Goal: Task Accomplishment & Management: Complete application form

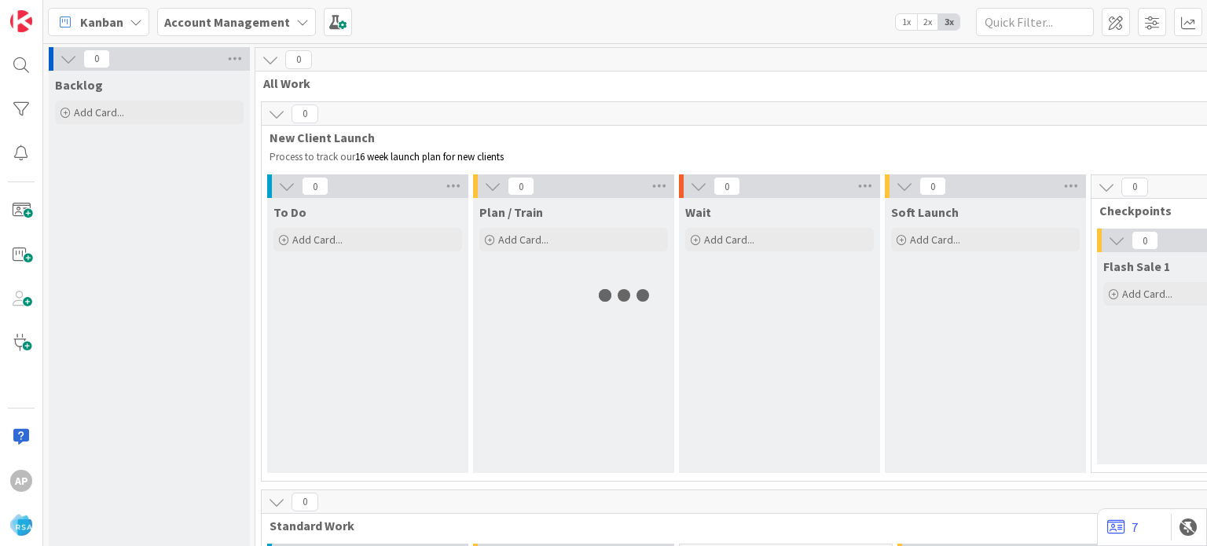
click at [310, 367] on div "To Do Add Card..." at bounding box center [367, 335] width 201 height 275
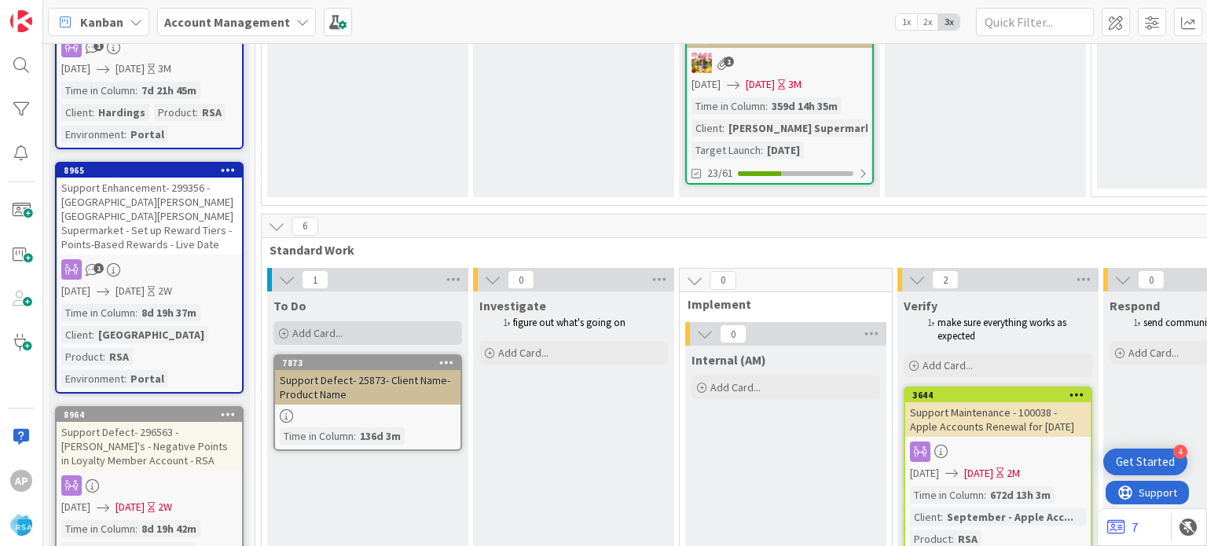
click at [314, 321] on div "Add Card..." at bounding box center [367, 333] width 189 height 24
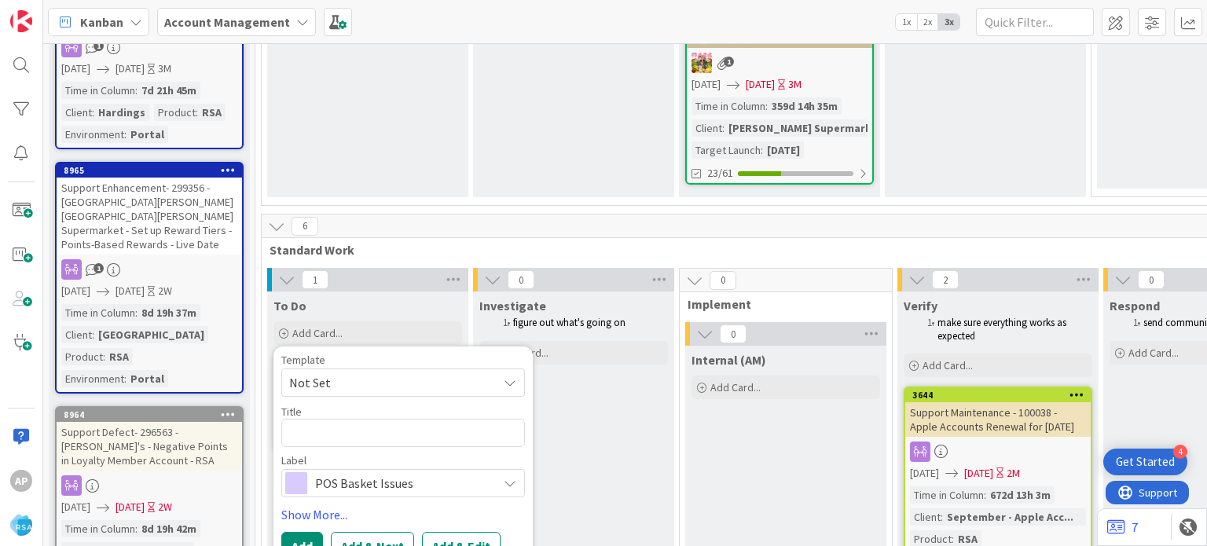
click at [381, 372] on span "Not Set" at bounding box center [387, 382] width 196 height 20
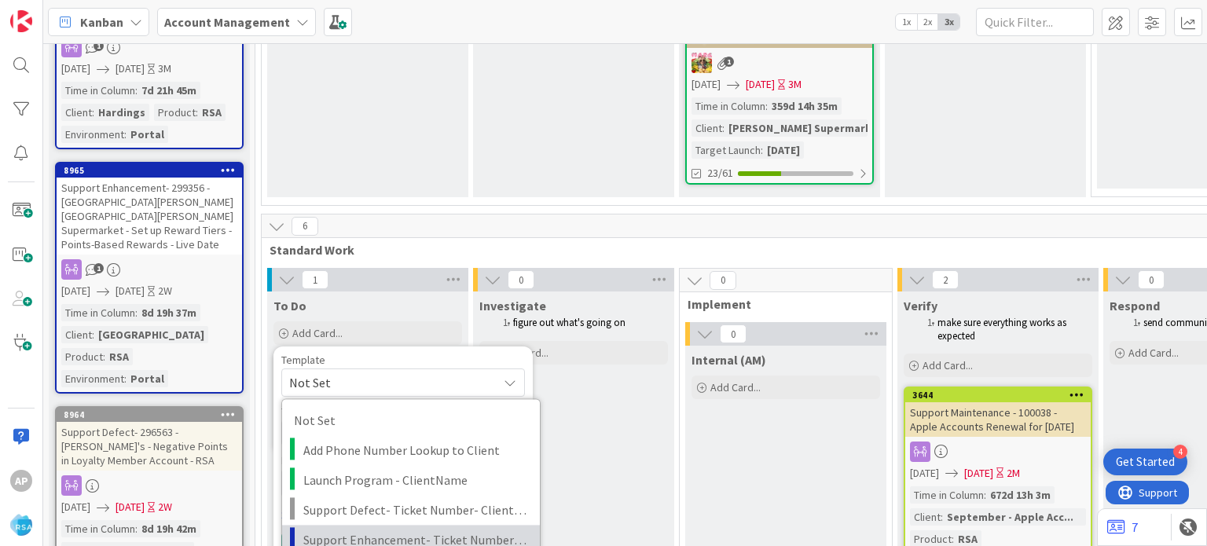
click at [415, 530] on span "Support Enhancement- Ticket Number- Client Name- Product Name" at bounding box center [415, 540] width 225 height 20
type textarea "x"
type textarea "Support Enhancement- Ticket Number- Client Name- Product Name"
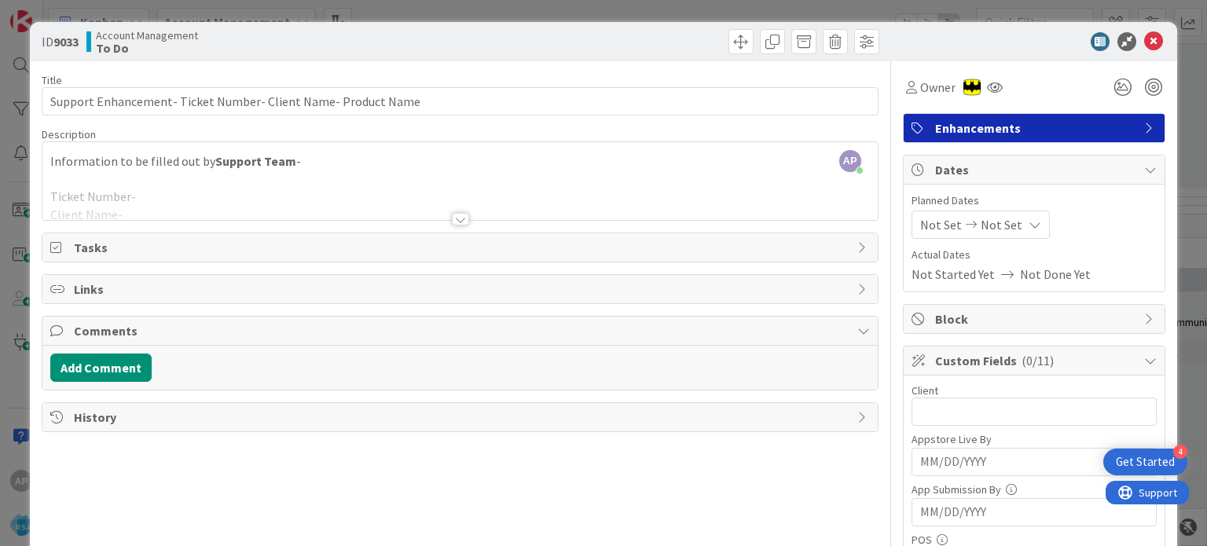
click at [452, 220] on div at bounding box center [460, 219] width 17 height 13
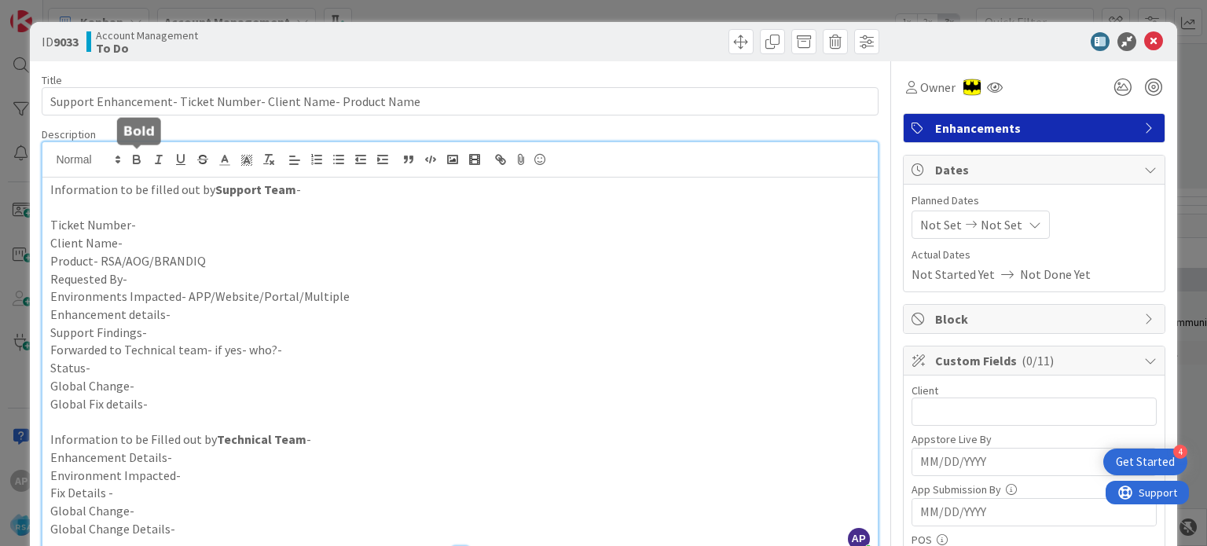
click at [143, 241] on p "Client Name-" at bounding box center [459, 243] width 819 height 18
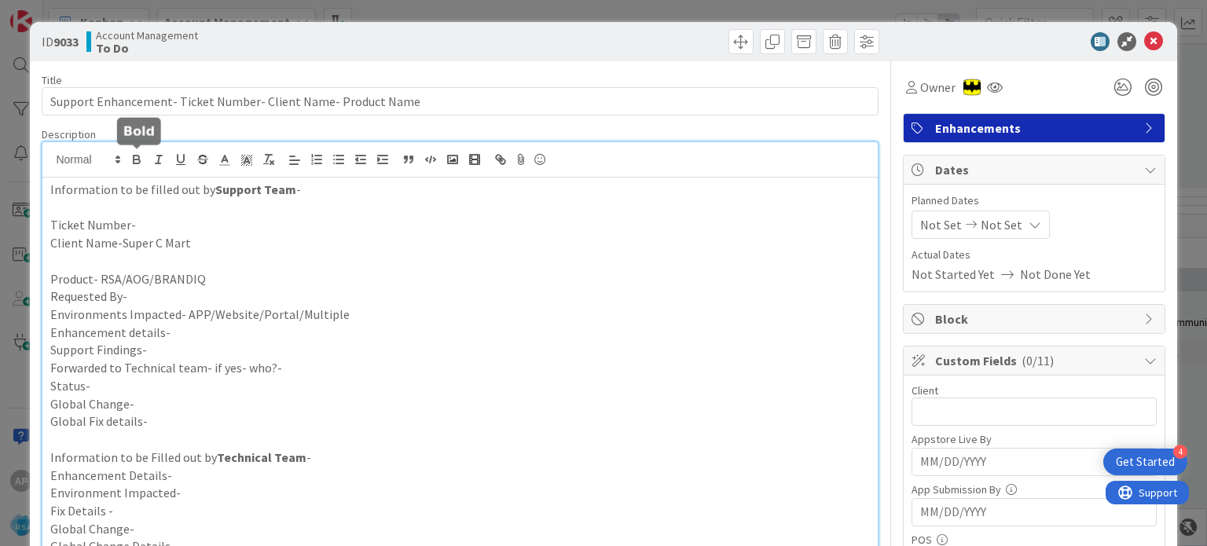
click at [156, 224] on p "Ticket Number-" at bounding box center [459, 225] width 819 height 18
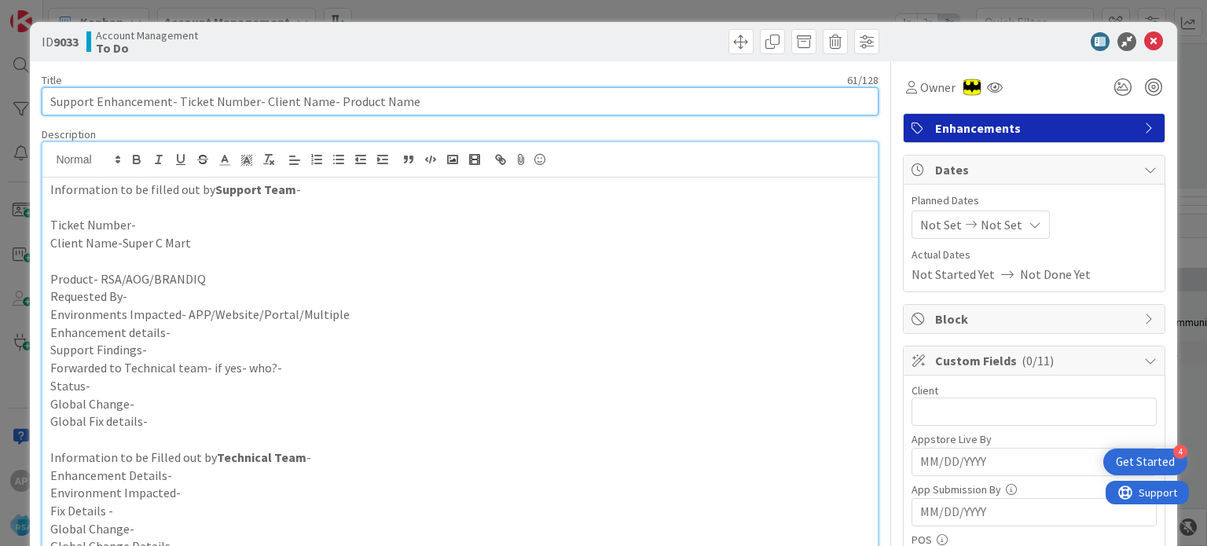
drag, startPoint x: 175, startPoint y: 101, endPoint x: 251, endPoint y: 101, distance: 75.4
click at [251, 101] on input "Support Enhancement- Ticket Number- Client Name- Product Name" at bounding box center [460, 101] width 836 height 28
paste input "#278323"
click at [182, 103] on input "Support Enhancement- #278323- Client Name- Product Name" at bounding box center [460, 101] width 836 height 28
click at [195, 108] on input "Support Enhancement- 278323- Client Name- Product Name" at bounding box center [460, 101] width 836 height 28
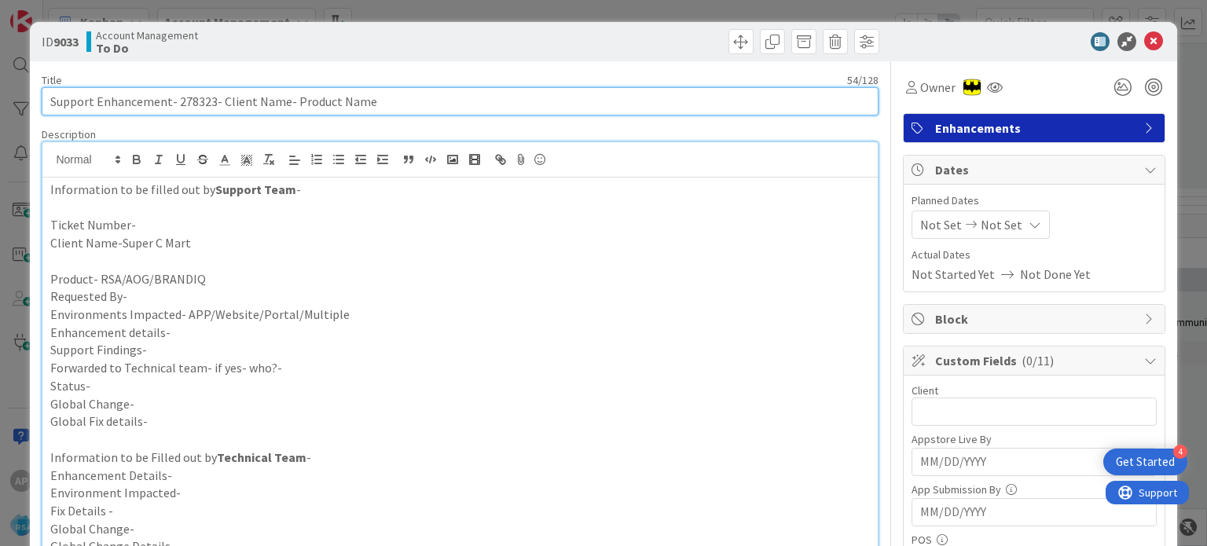
click at [195, 108] on input "Support Enhancement- 278323- Client Name- Product Name" at bounding box center [460, 101] width 836 height 28
type input "Support Enhancement- 278323- Client Name- Product Name"
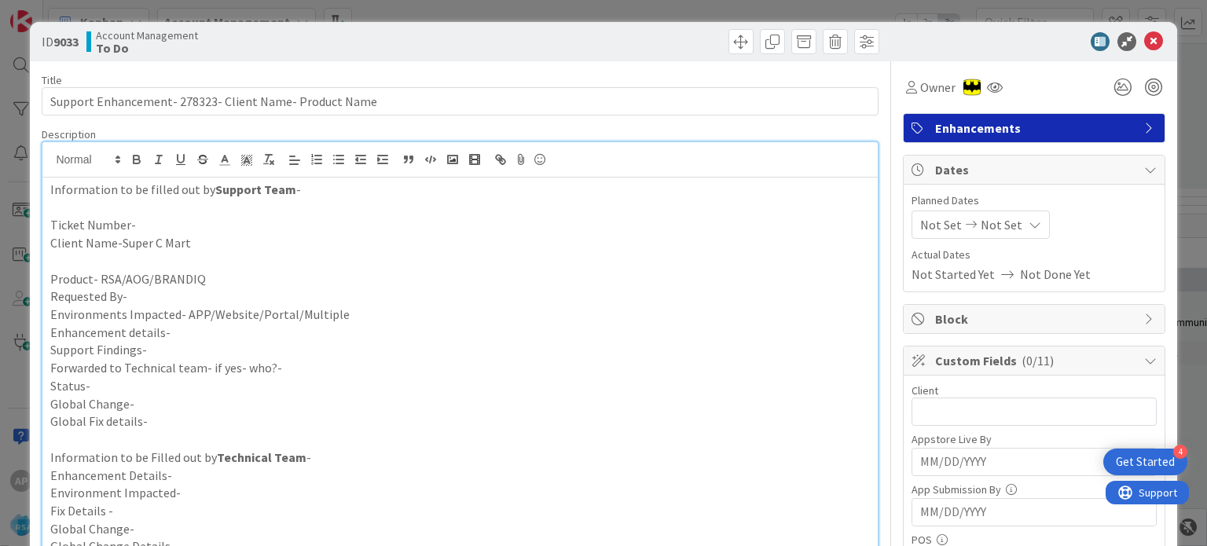
click at [135, 221] on p "Ticket Number-" at bounding box center [459, 225] width 819 height 18
click at [131, 255] on p at bounding box center [459, 261] width 819 height 18
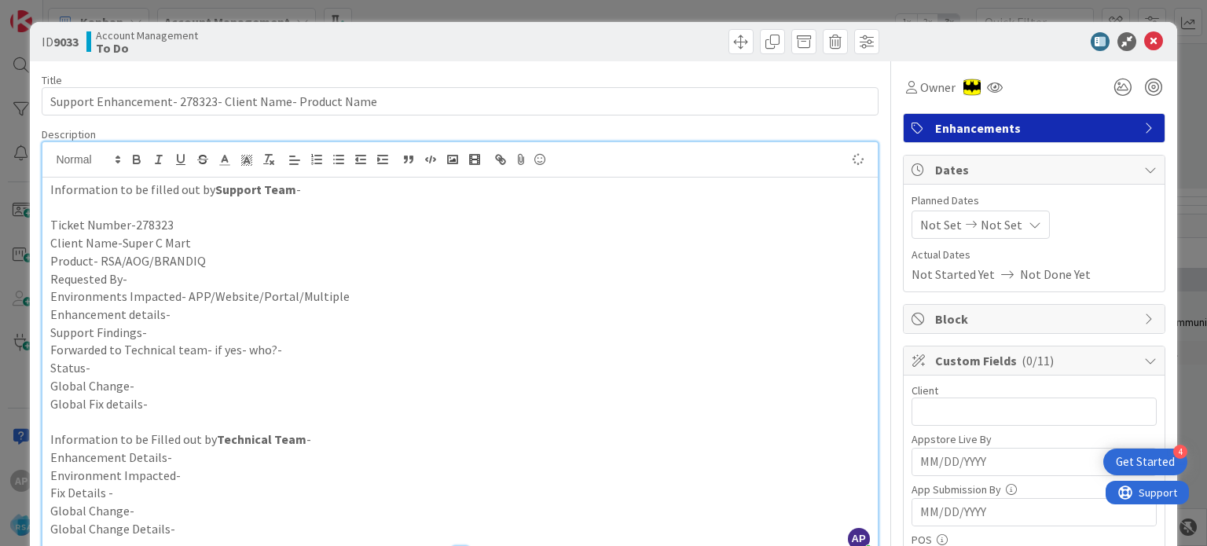
click at [164, 273] on p "Requested By-" at bounding box center [459, 279] width 819 height 18
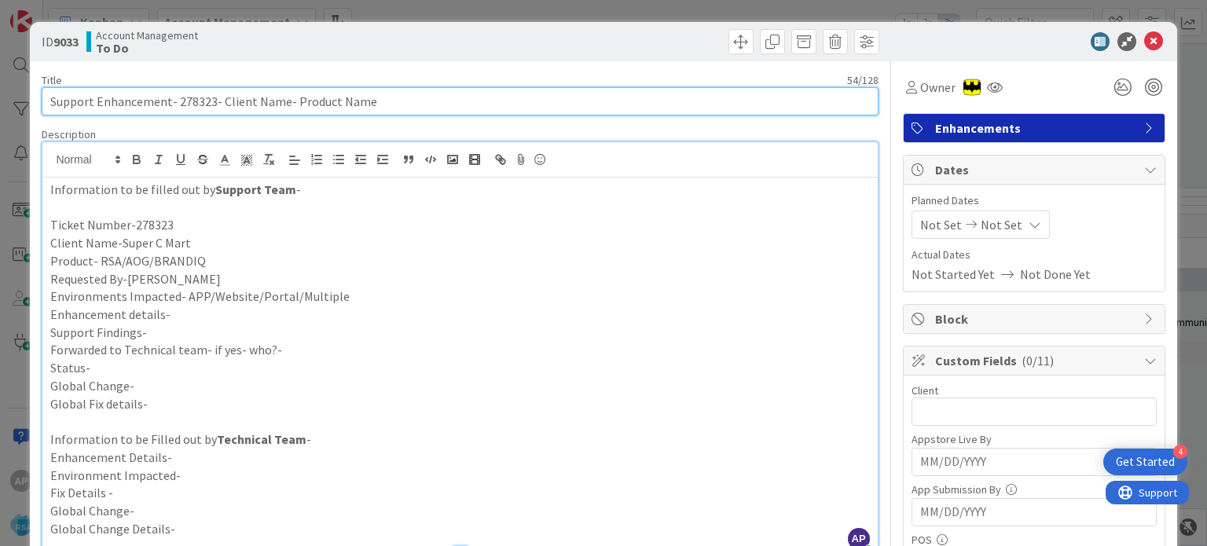
drag, startPoint x: 220, startPoint y: 102, endPoint x: 283, endPoint y: 106, distance: 63.0
click at [283, 106] on input "Support Enhancement- 278323- Client Name- Product Name" at bounding box center [460, 101] width 836 height 28
drag, startPoint x: 381, startPoint y: 99, endPoint x: 292, endPoint y: 97, distance: 88.8
click at [292, 97] on input "Support Enhancement- 278323- Super C Mart- Product Name" at bounding box center [460, 101] width 836 height 28
type input "Support Enhancement- 278323- Super C Mart- RSA"
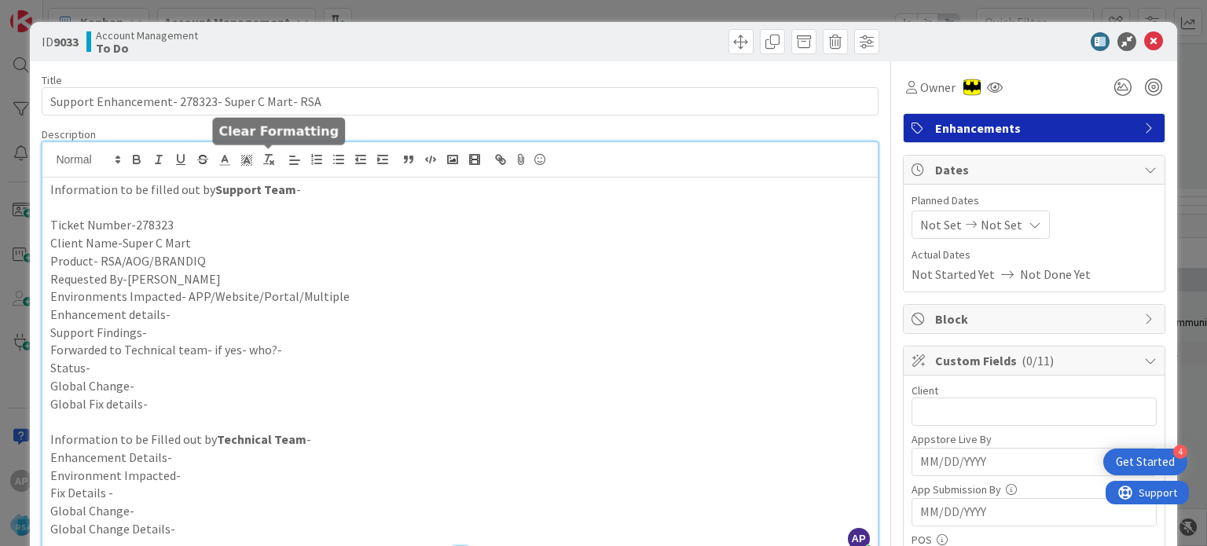
click at [361, 298] on p "Environments Impacted- APP/Website/Portal/Multiple" at bounding box center [459, 297] width 819 height 18
click at [248, 317] on p "Enhancement details-" at bounding box center [459, 315] width 819 height 18
click at [194, 311] on p "Enhancement details-" at bounding box center [459, 315] width 819 height 18
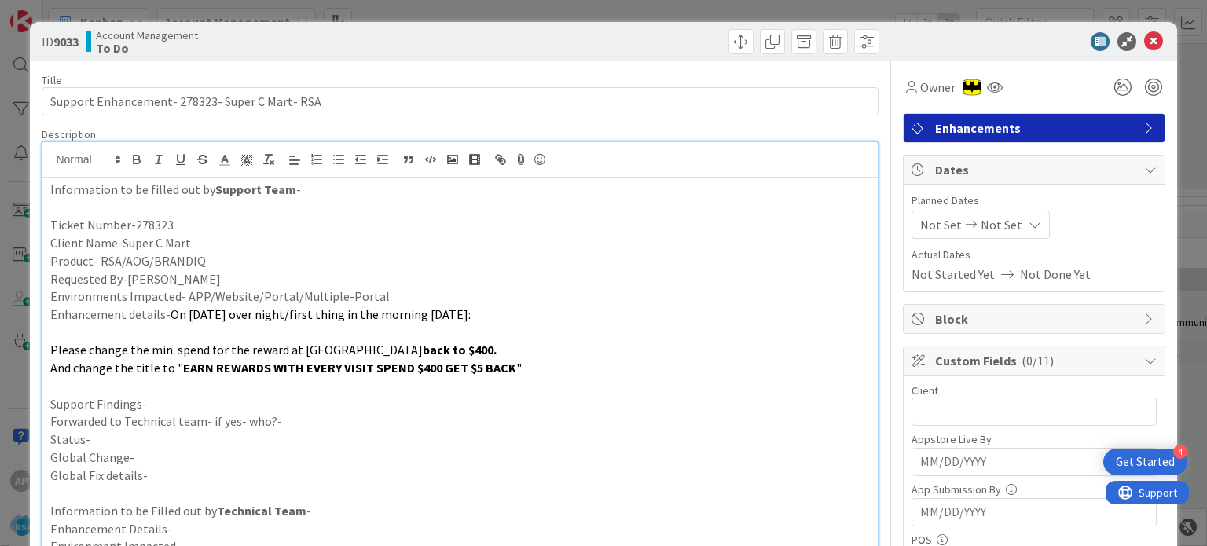
click at [201, 336] on p at bounding box center [459, 333] width 819 height 18
click at [204, 331] on p at bounding box center [459, 333] width 819 height 18
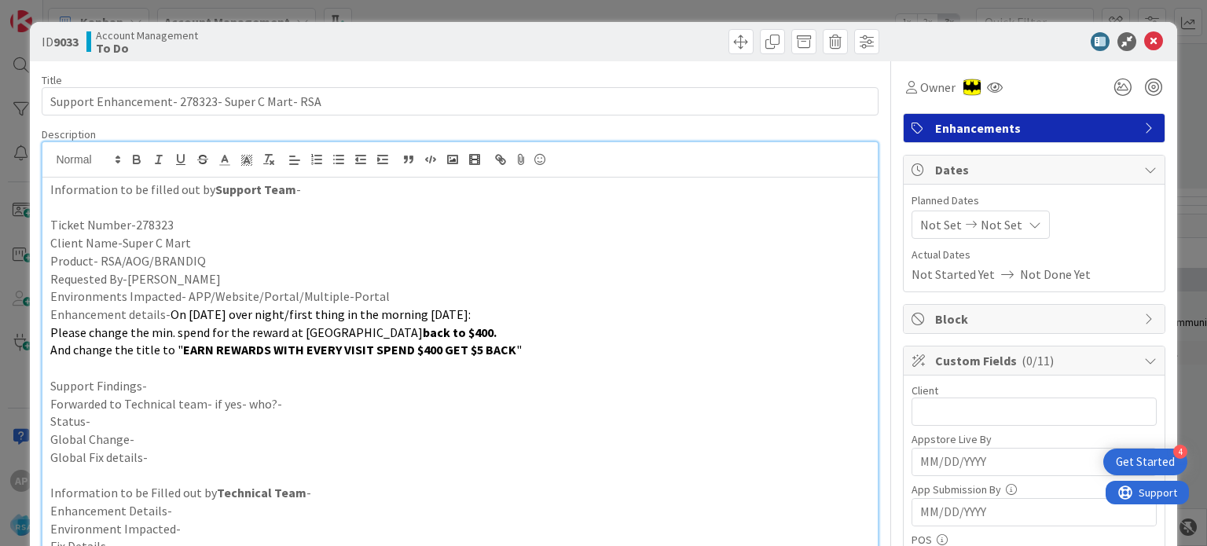
click at [163, 388] on p "Support Findings-" at bounding box center [459, 386] width 819 height 18
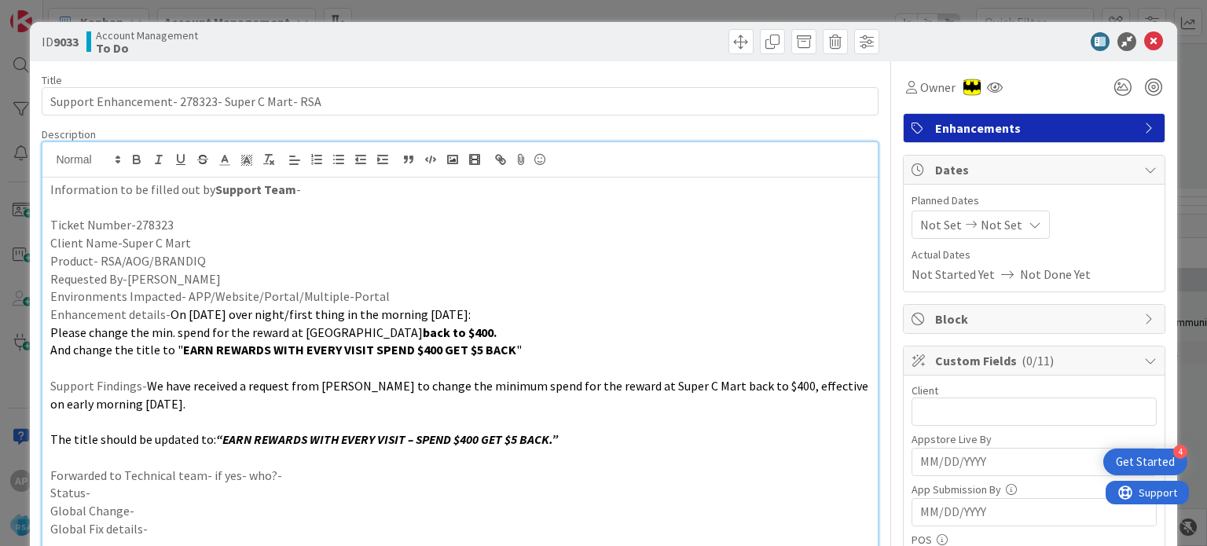
click at [138, 377] on p "Support Findings- We have received a request from [PERSON_NAME] to change the m…" at bounding box center [459, 394] width 819 height 35
click at [153, 362] on p at bounding box center [459, 368] width 819 height 18
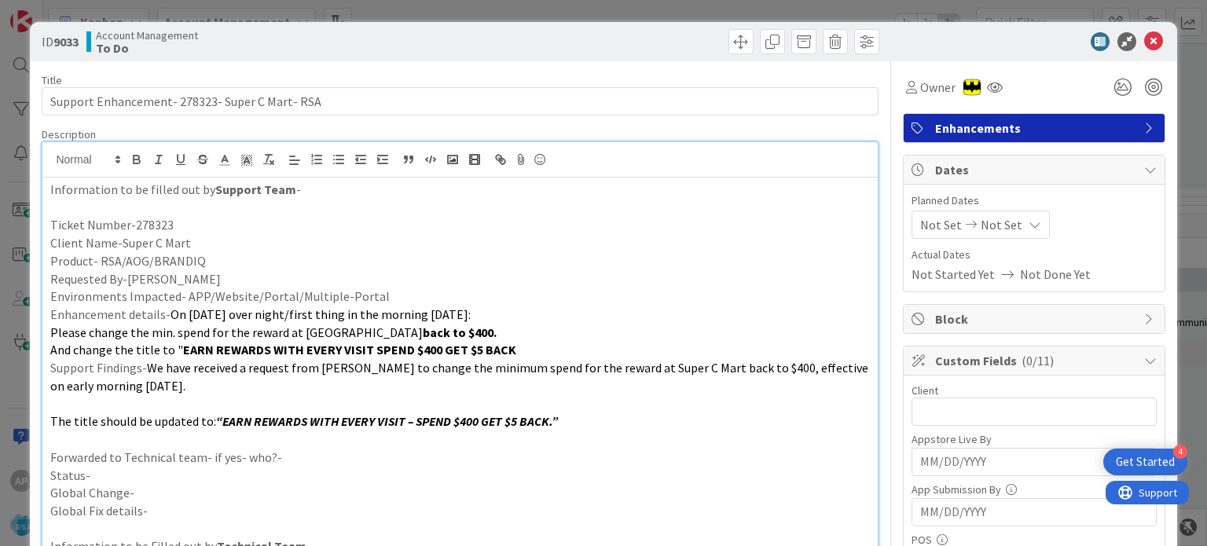
click at [133, 394] on p "Support Findings- We have received a request from [PERSON_NAME] to change the m…" at bounding box center [459, 376] width 819 height 35
click at [128, 403] on p at bounding box center [459, 404] width 819 height 18
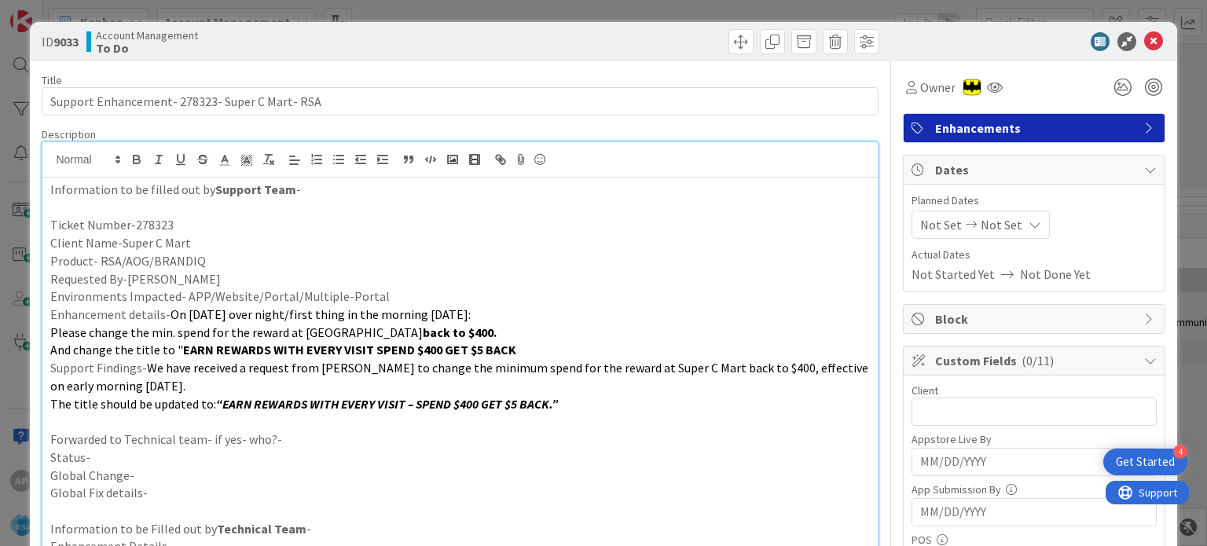
click at [329, 449] on p "Status-" at bounding box center [459, 458] width 819 height 18
drag, startPoint x: 339, startPoint y: 430, endPoint x: 334, endPoint y: 436, distance: 8.4
click at [339, 431] on p "Forwarded to Technical team- if yes- who?-" at bounding box center [459, 440] width 819 height 18
click at [165, 452] on p "Status-" at bounding box center [459, 458] width 819 height 18
click at [119, 424] on p at bounding box center [459, 422] width 819 height 18
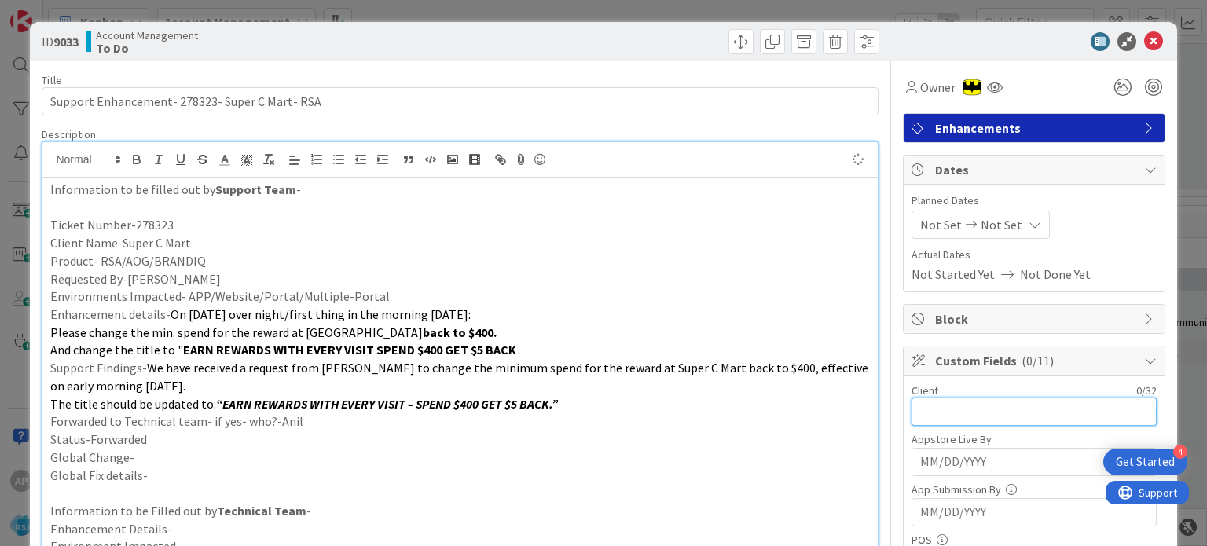
click at [925, 416] on input "text" at bounding box center [1033, 412] width 245 height 28
type input "Super C Mart"
click at [930, 236] on div "Not Set Not Set" at bounding box center [980, 225] width 138 height 28
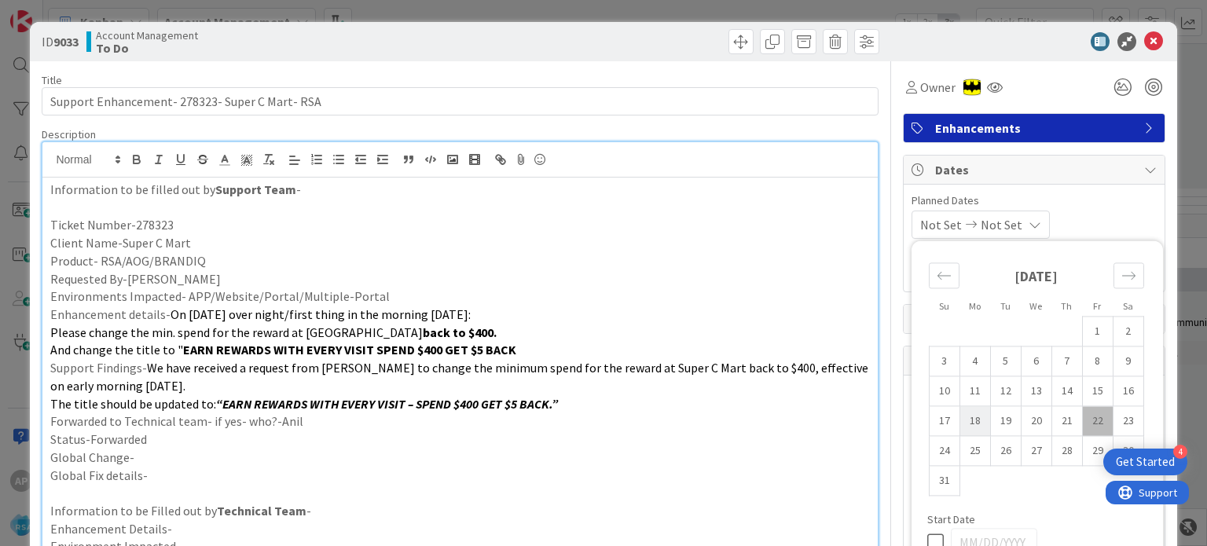
drag, startPoint x: 955, startPoint y: 424, endPoint x: 960, endPoint y: 416, distance: 8.5
click at [959, 423] on td "18" at bounding box center [974, 421] width 31 height 30
type input "[DATE]"
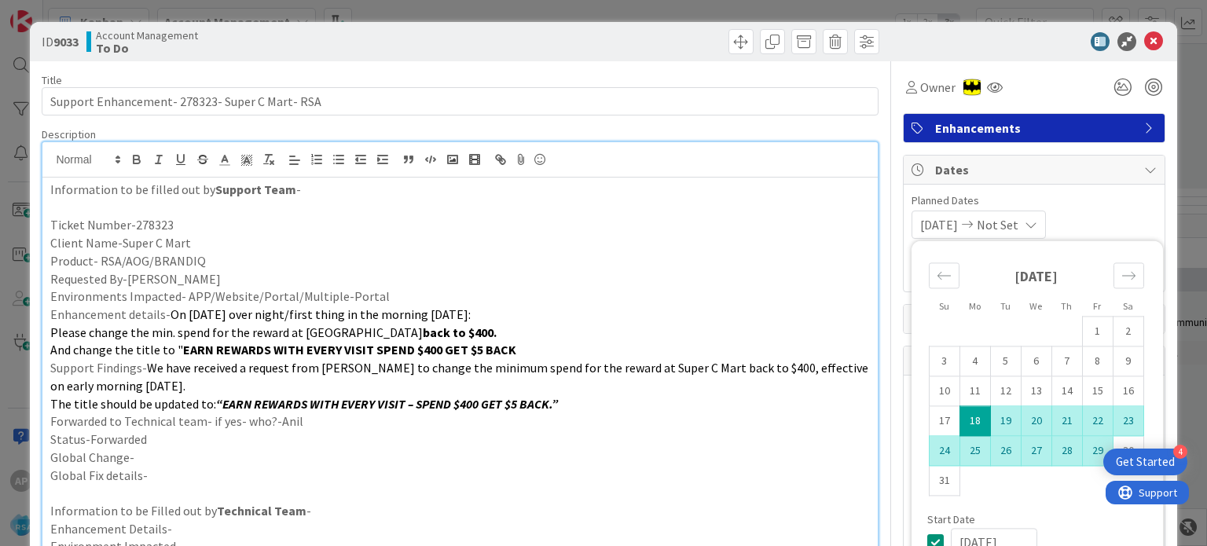
click at [1082, 451] on td "29" at bounding box center [1097, 451] width 31 height 30
type input "[DATE]"
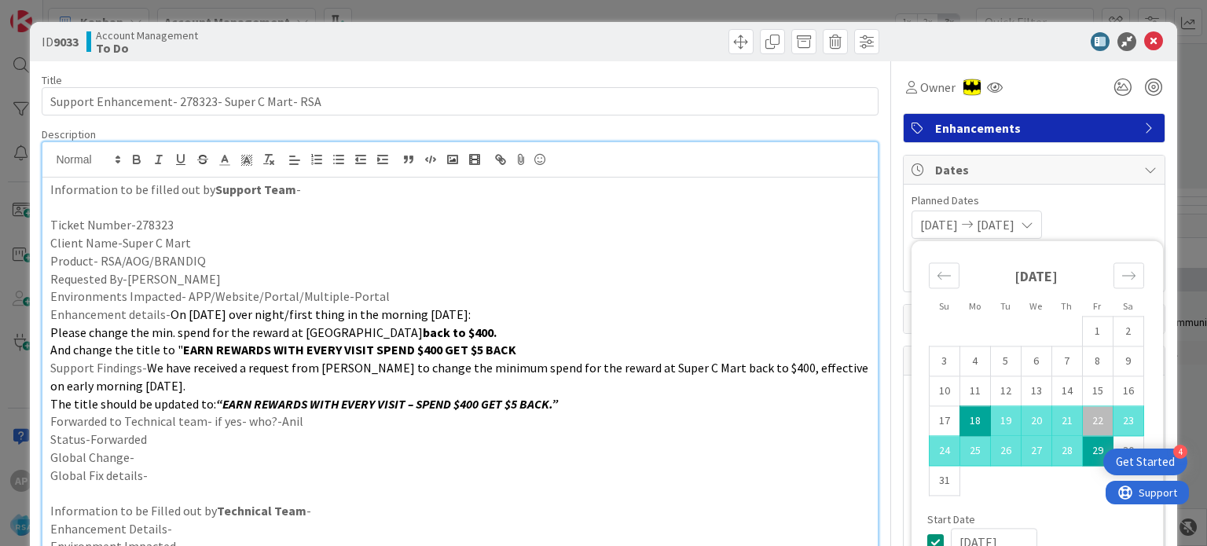
click at [704, 264] on p "Product- RSA/AOG/BRANDIQ" at bounding box center [459, 261] width 819 height 18
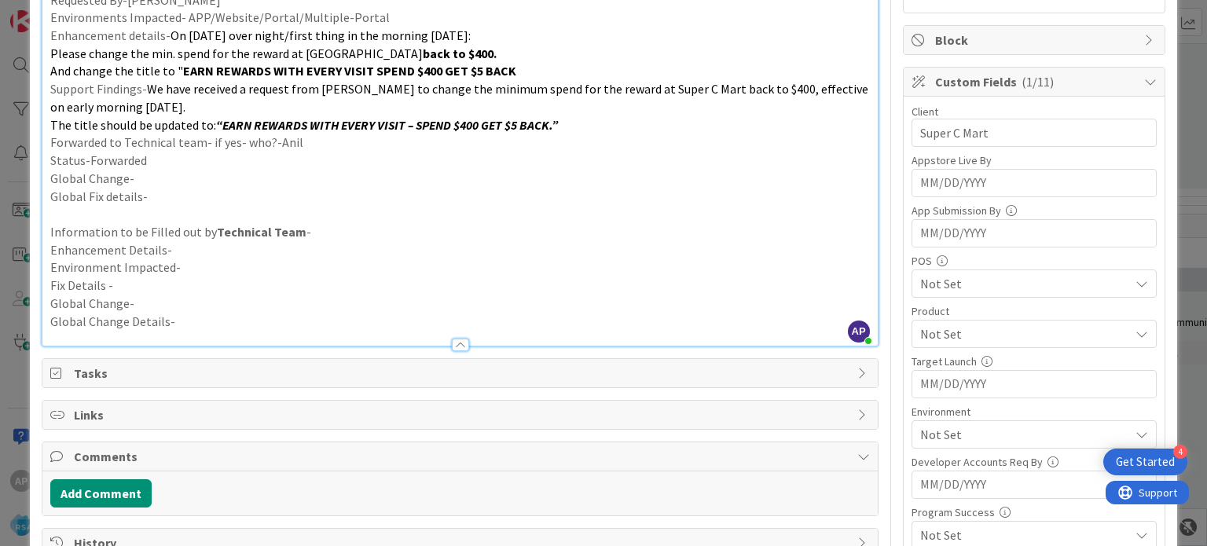
scroll to position [314, 0]
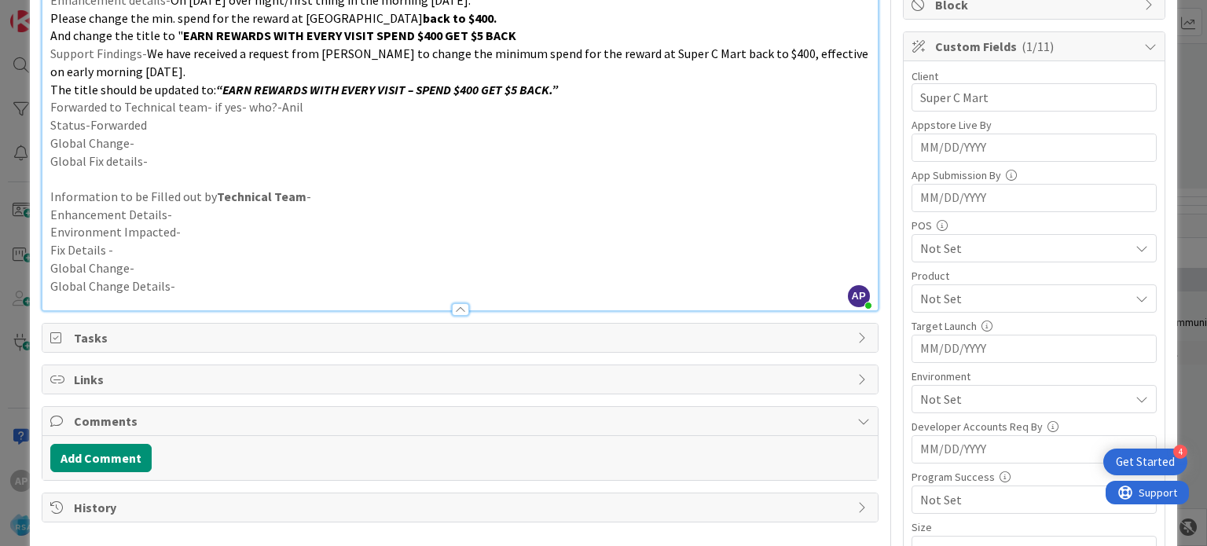
click at [924, 298] on span "Not Set" at bounding box center [1024, 298] width 209 height 19
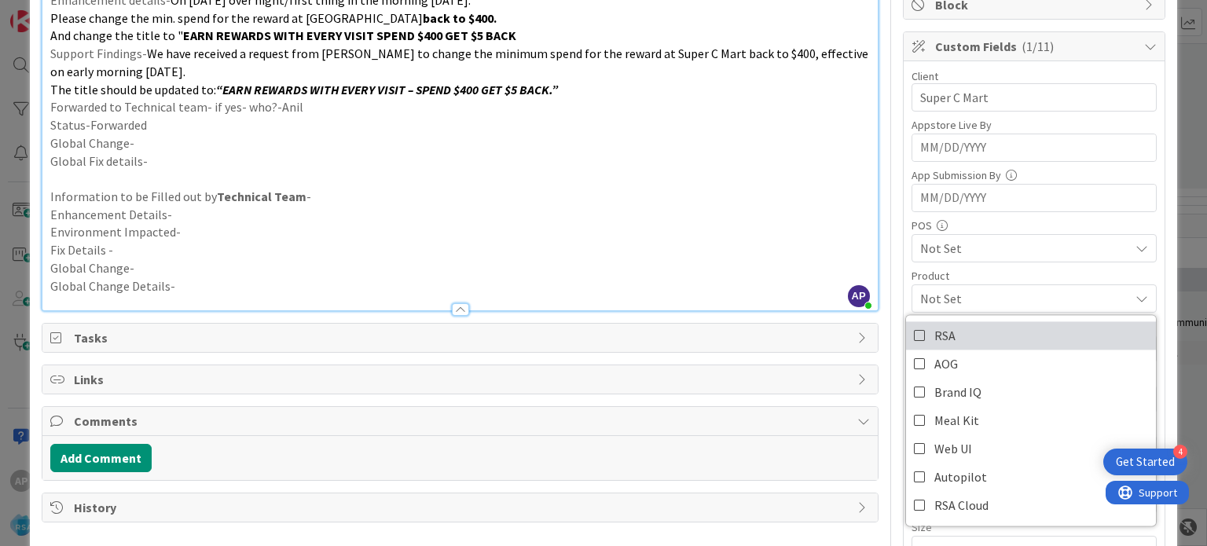
click at [914, 327] on icon at bounding box center [920, 336] width 13 height 24
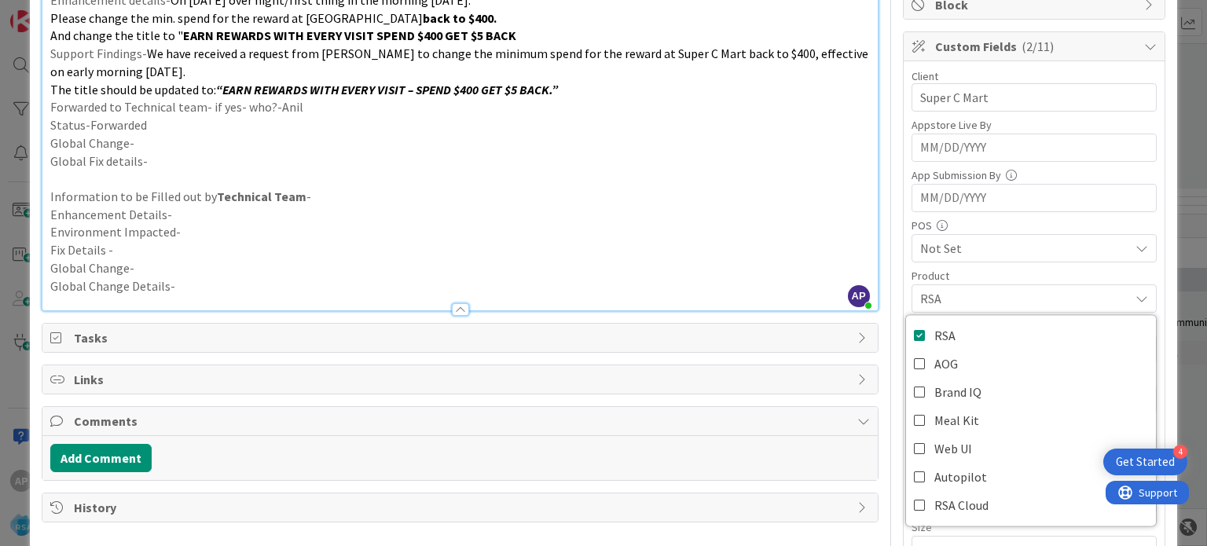
click at [761, 223] on p "Environment Impacted-" at bounding box center [459, 232] width 819 height 18
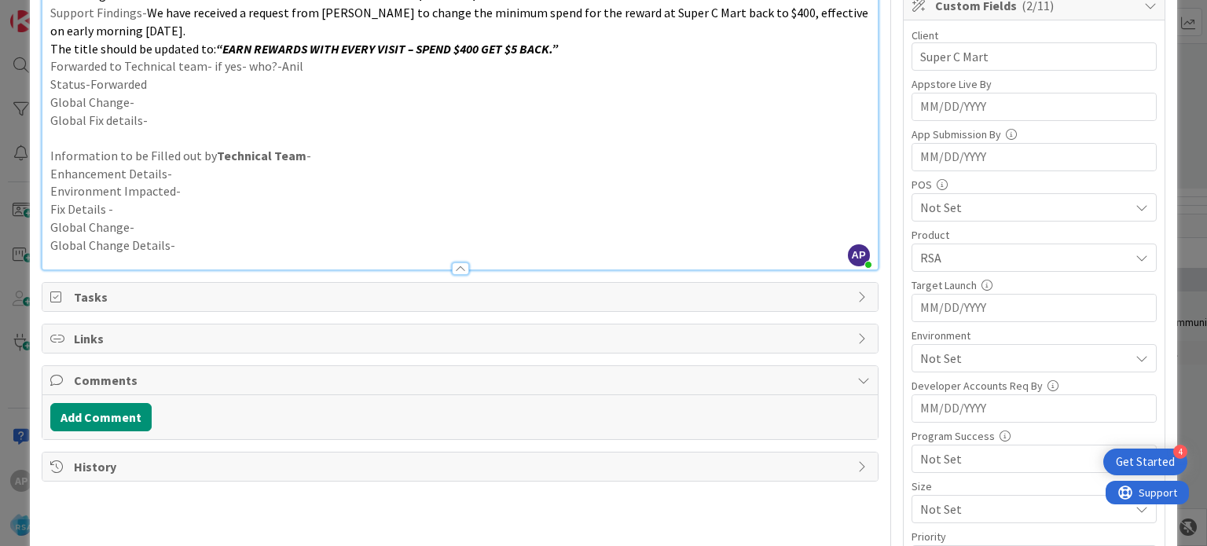
scroll to position [393, 0]
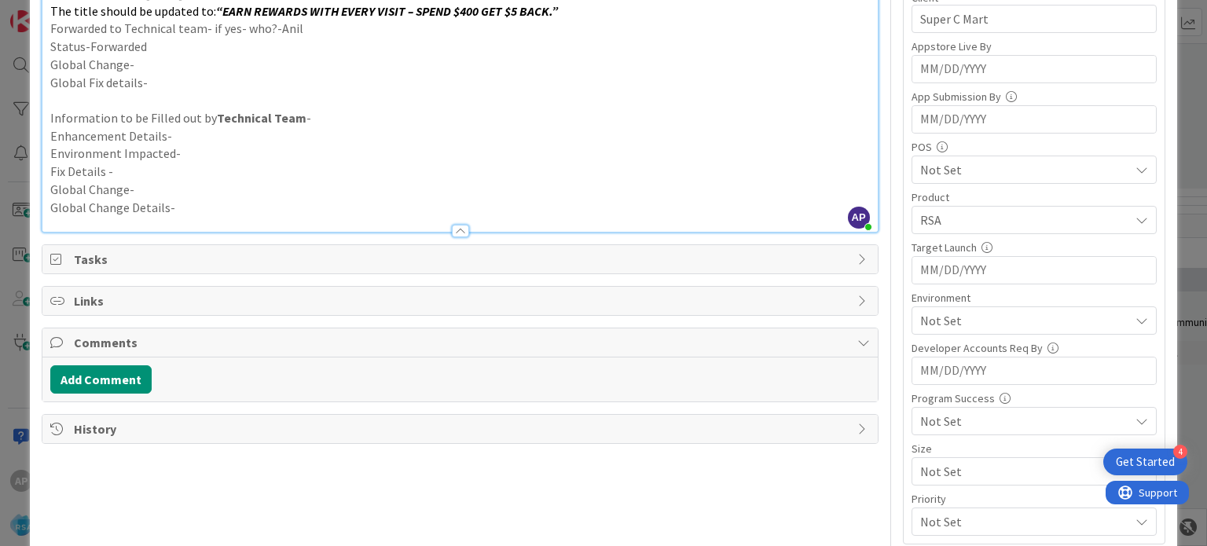
click at [949, 316] on span "Not Set" at bounding box center [1024, 320] width 209 height 19
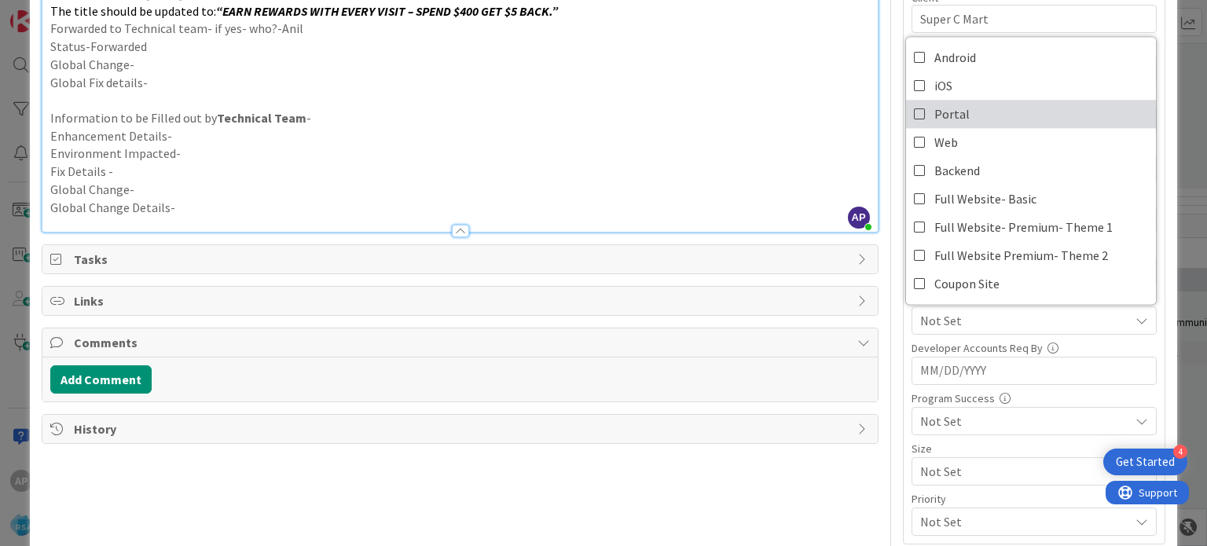
click at [914, 112] on icon at bounding box center [920, 114] width 13 height 24
click at [682, 127] on p "Enhancement Details-" at bounding box center [459, 136] width 819 height 18
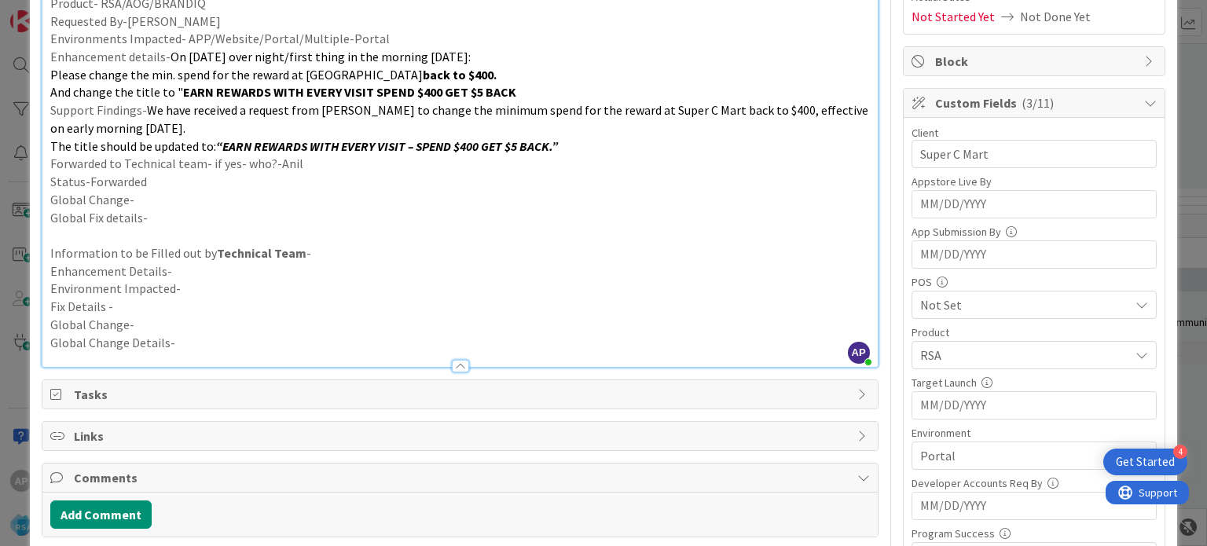
scroll to position [236, 0]
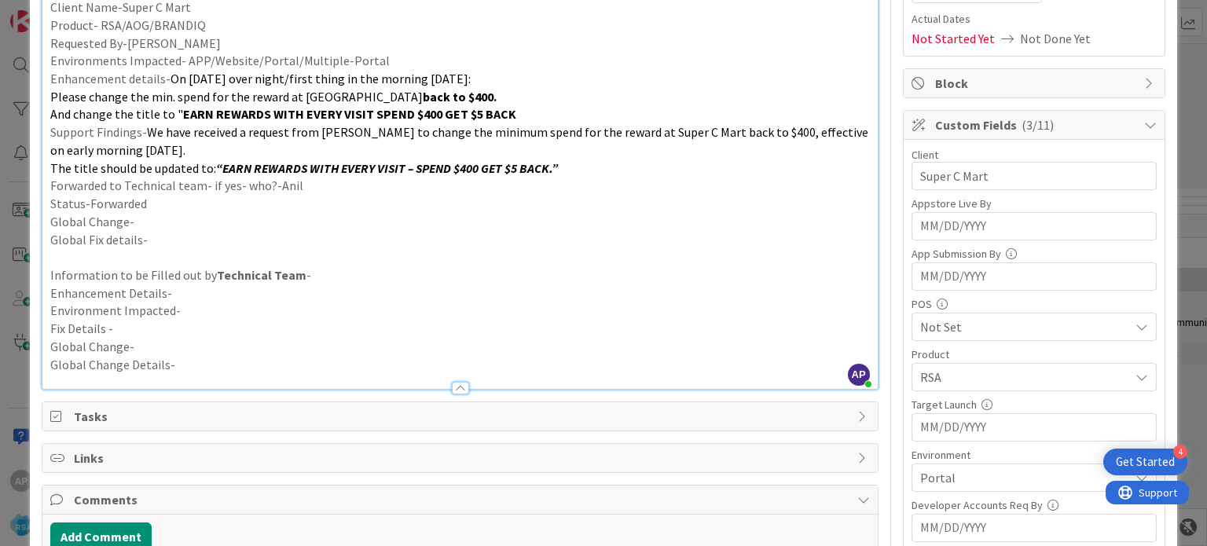
click at [607, 175] on p "The title should be updated to: “EARN REWARDS WITH EVERY VISIT – SPEND $400 GET…" at bounding box center [459, 169] width 819 height 18
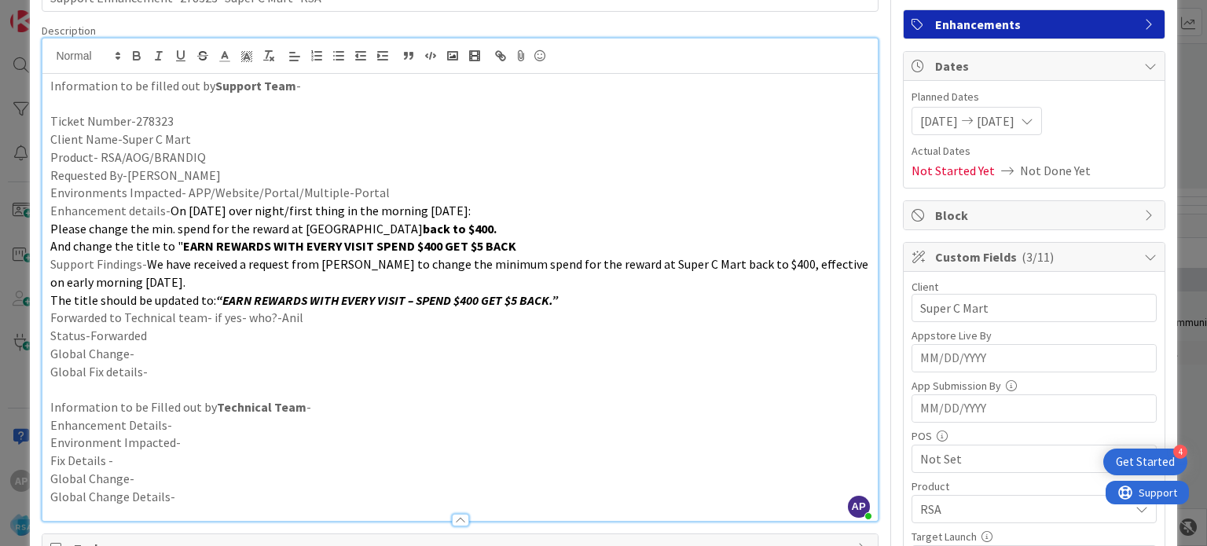
scroll to position [43, 0]
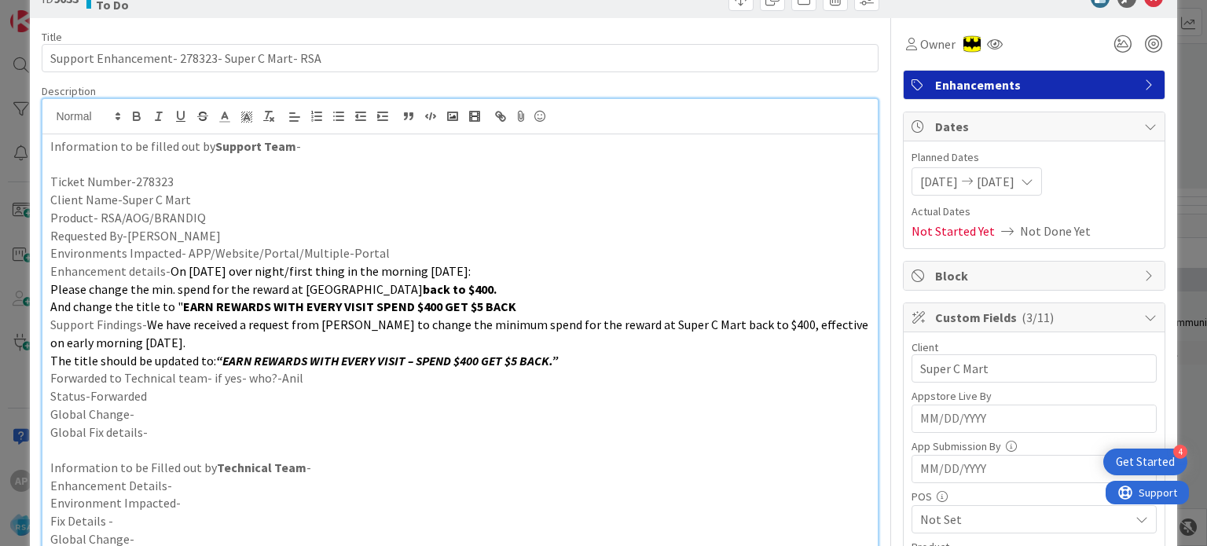
click at [443, 400] on p "Status-Forwarded" at bounding box center [459, 396] width 819 height 18
